Goal: Find contact information: Find contact information

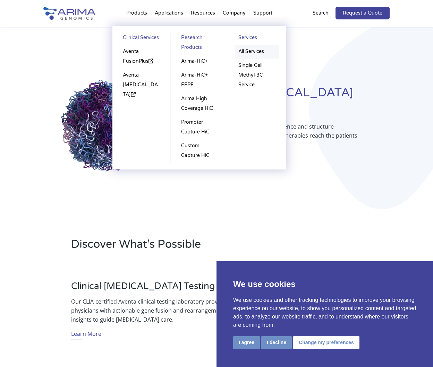
click at [259, 52] on link "All Services" at bounding box center [257, 52] width 44 height 14
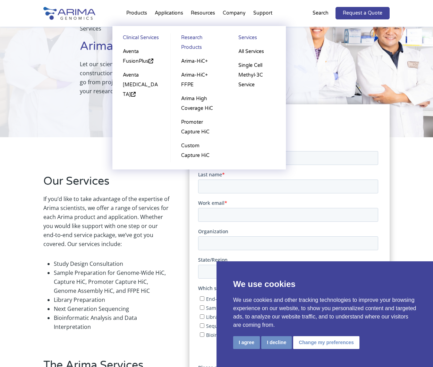
scroll to position [55, 0]
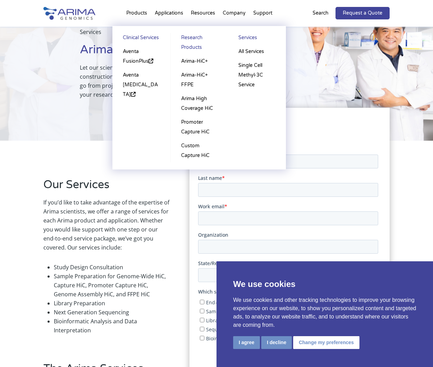
click at [188, 46] on link "Research Products" at bounding box center [198, 43] width 43 height 21
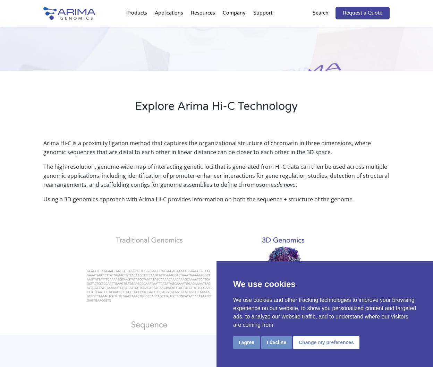
scroll to position [139, 0]
click at [254, 347] on button "I agree" at bounding box center [246, 342] width 27 height 13
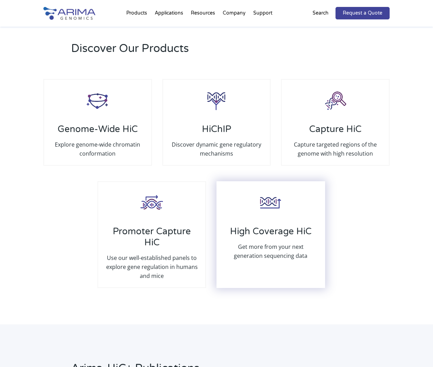
scroll to position [1283, 0]
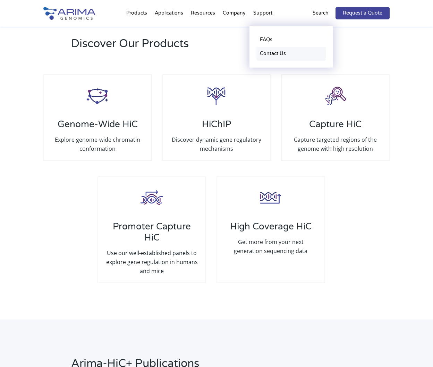
click at [260, 56] on link "Contact Us" at bounding box center [290, 54] width 69 height 14
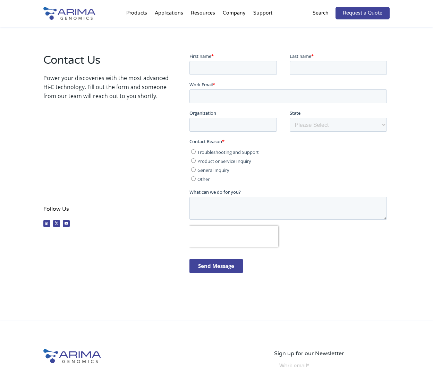
scroll to position [103, 0]
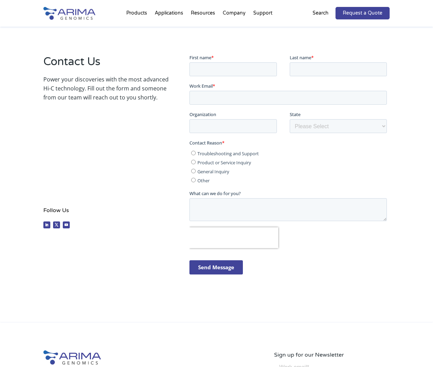
drag, startPoint x: 87, startPoint y: 19, endPoint x: 63, endPoint y: 9, distance: 25.9
click at [62, 11] on div at bounding box center [77, 13] width 69 height 27
